Goal: Transaction & Acquisition: Download file/media

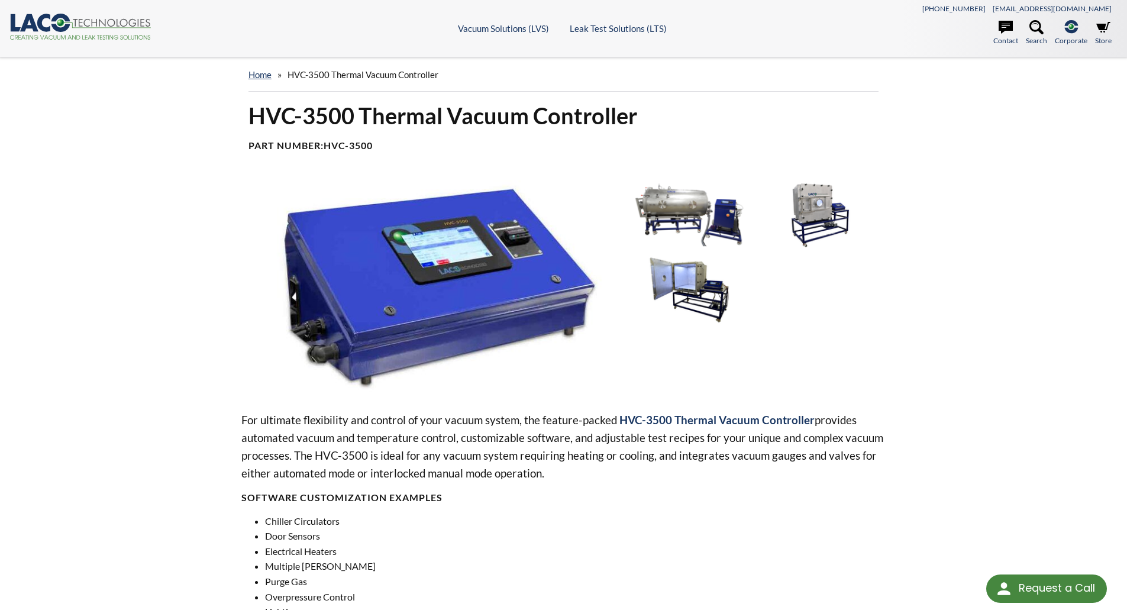
select select "Language Translate Widget"
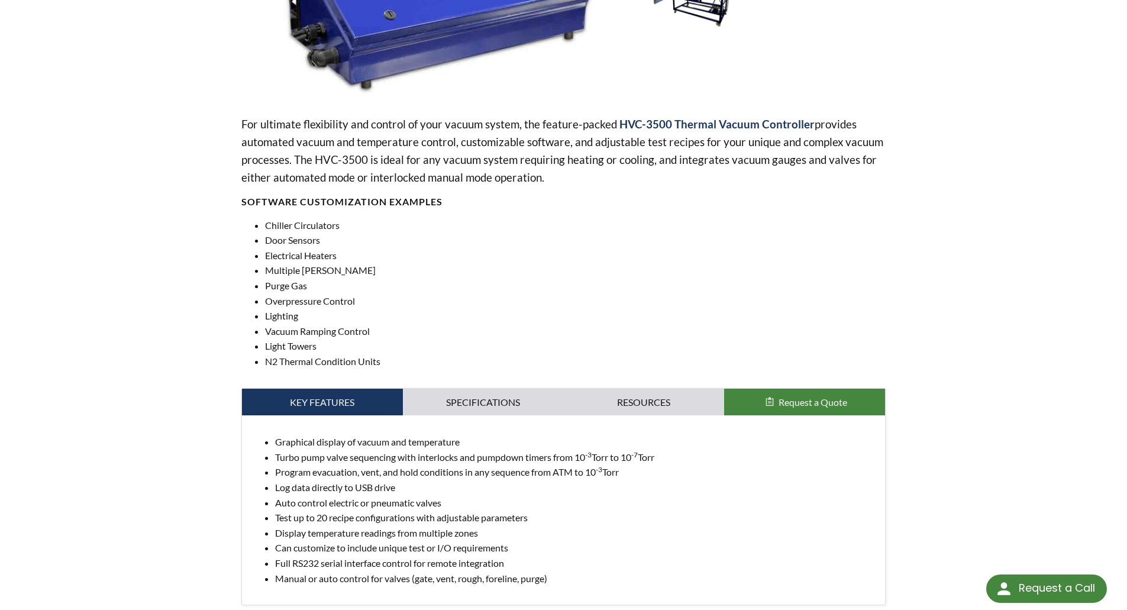
scroll to position [296, 0]
click at [655, 400] on link "Resources" at bounding box center [644, 401] width 161 height 27
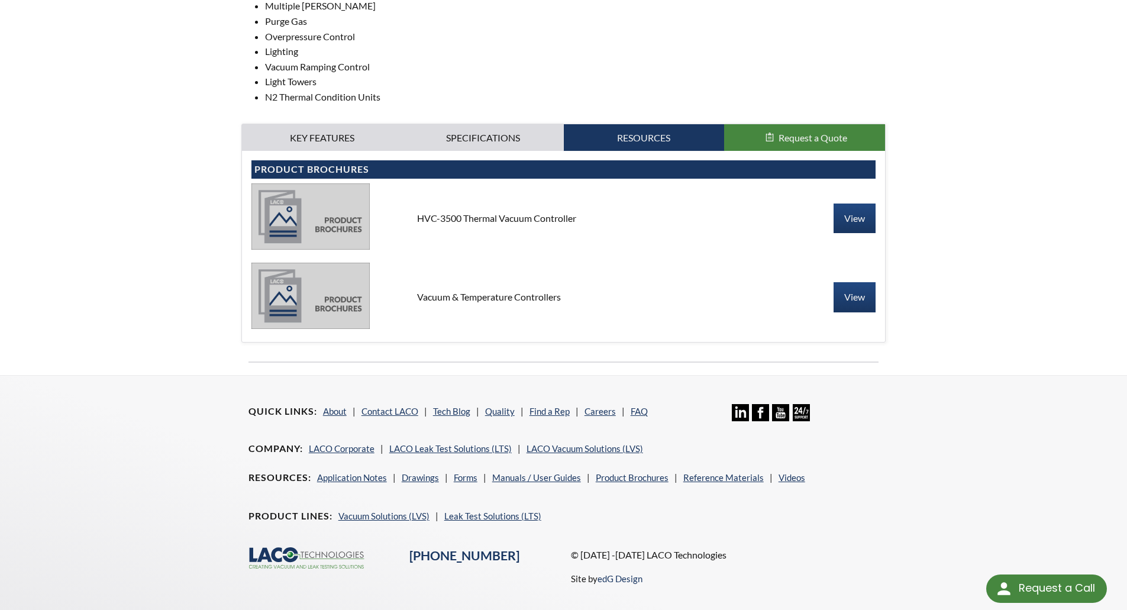
scroll to position [561, 0]
click at [873, 219] on link "View" at bounding box center [854, 218] width 42 height 30
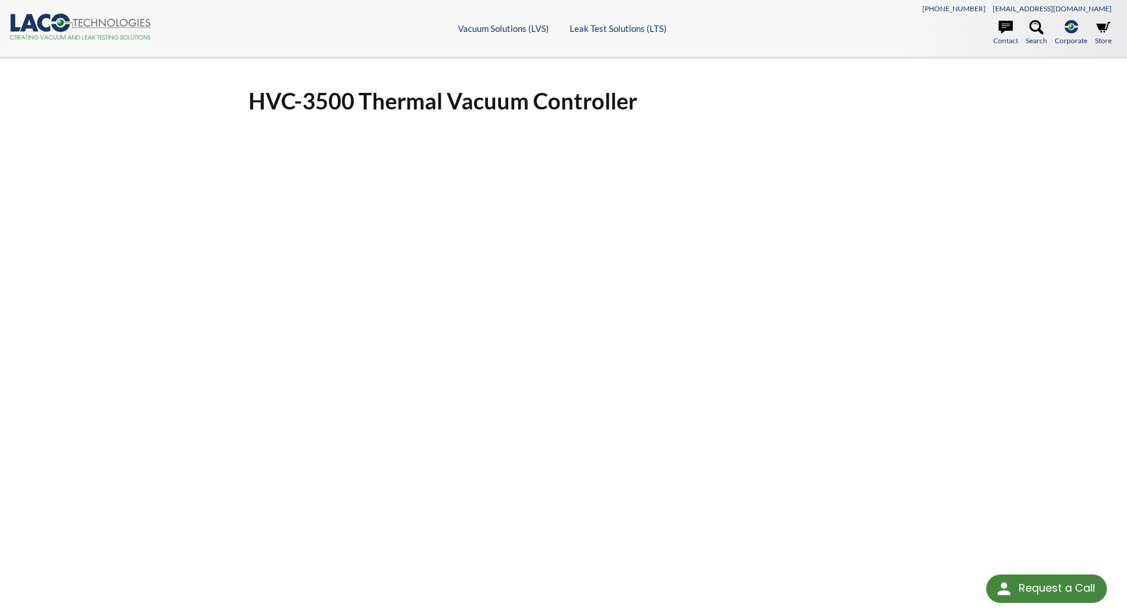
click at [585, 102] on h1 "HVC-3500 Thermal Vacuum Controller" at bounding box center [563, 100] width 631 height 29
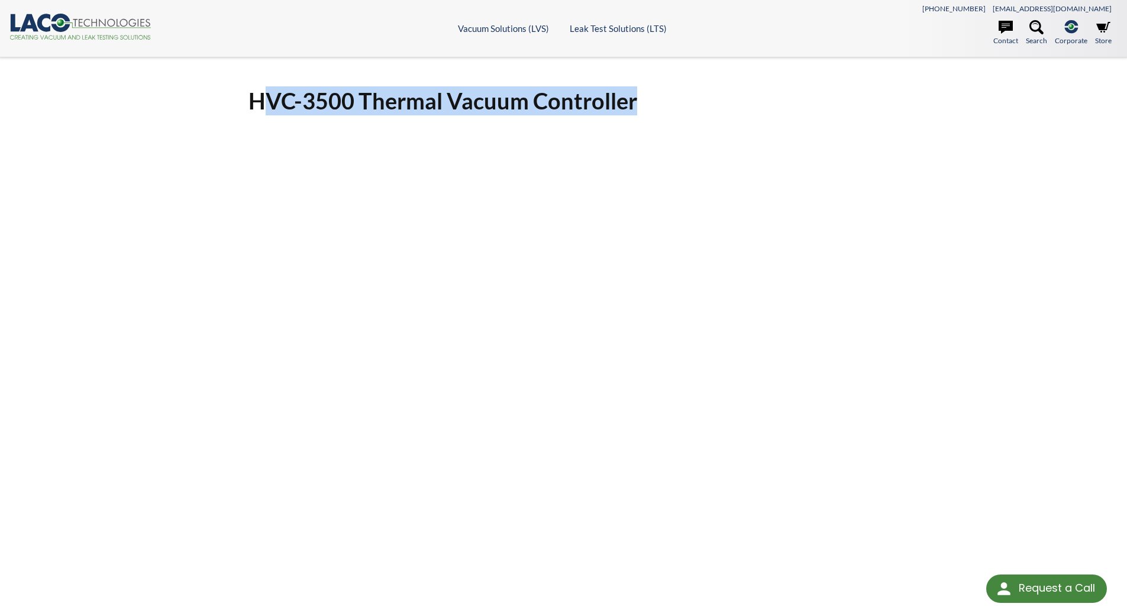
click at [585, 102] on h1 "HVC-3500 Thermal Vacuum Controller" at bounding box center [563, 100] width 631 height 29
copy div "HVC-3500 Thermal Vacuum Controller Click Here To Download"
